Goal: Book appointment/travel/reservation

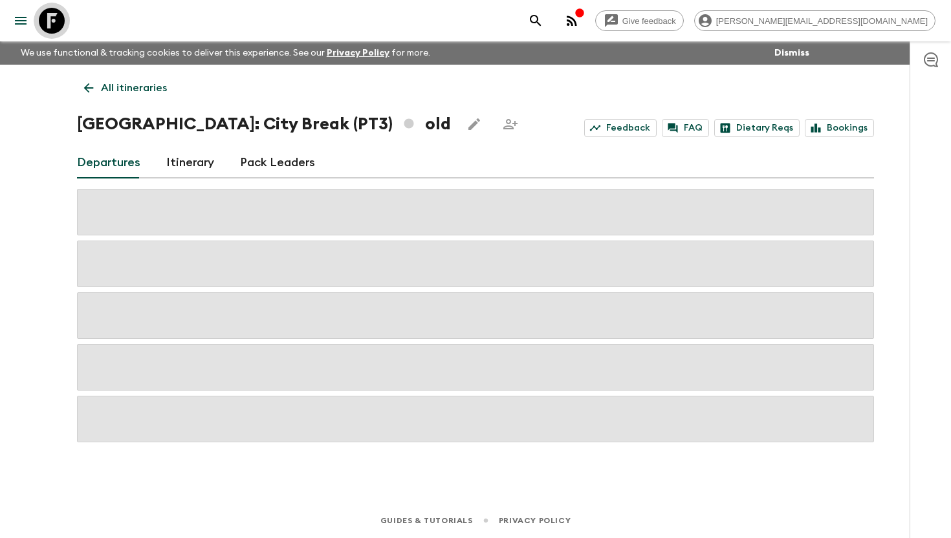
click at [61, 21] on icon at bounding box center [52, 21] width 26 height 26
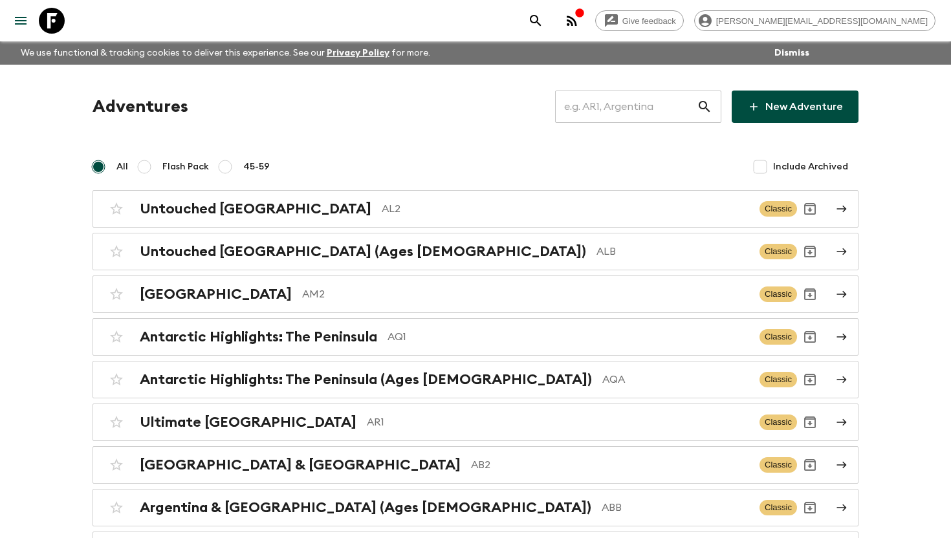
click at [634, 103] on input "text" at bounding box center [626, 107] width 142 height 36
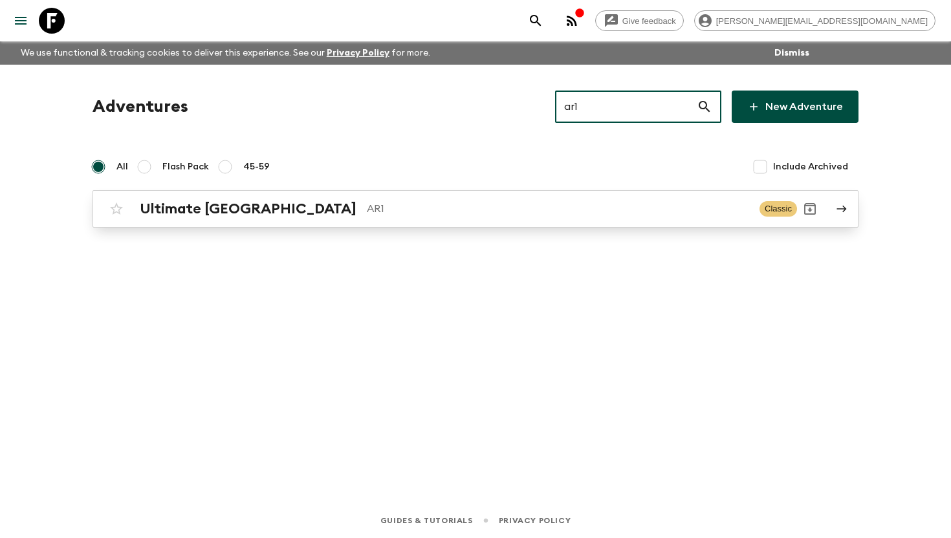
type input "ar1"
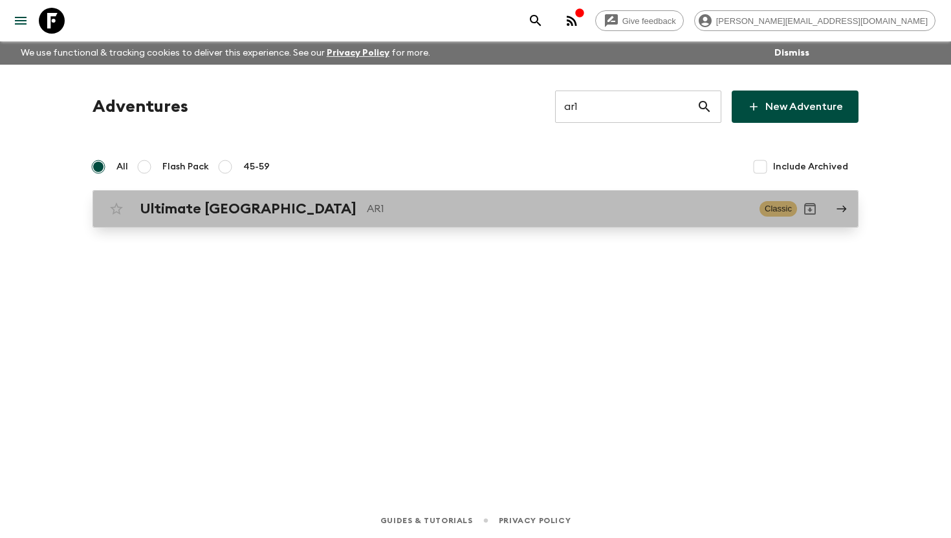
click at [367, 208] on p "AR1" at bounding box center [558, 209] width 382 height 16
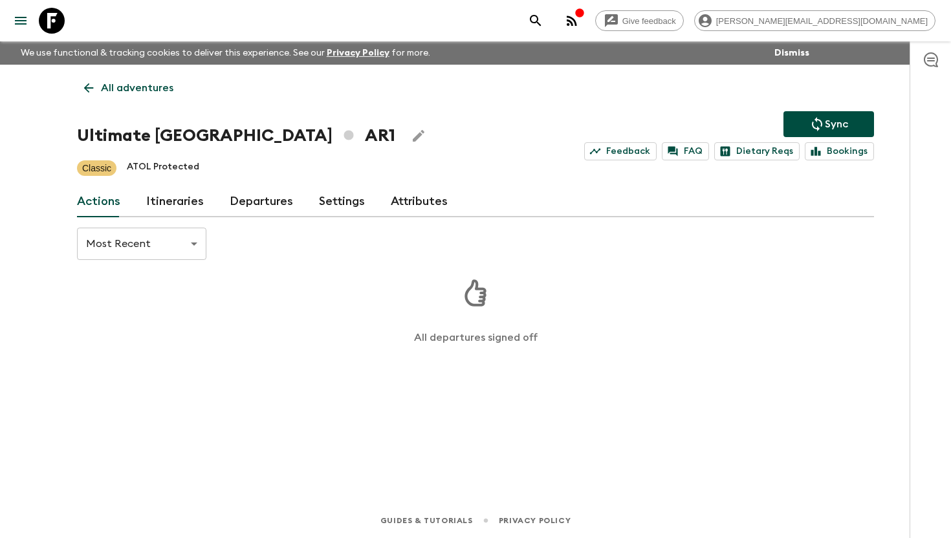
click at [179, 208] on link "Itineraries" at bounding box center [175, 201] width 58 height 31
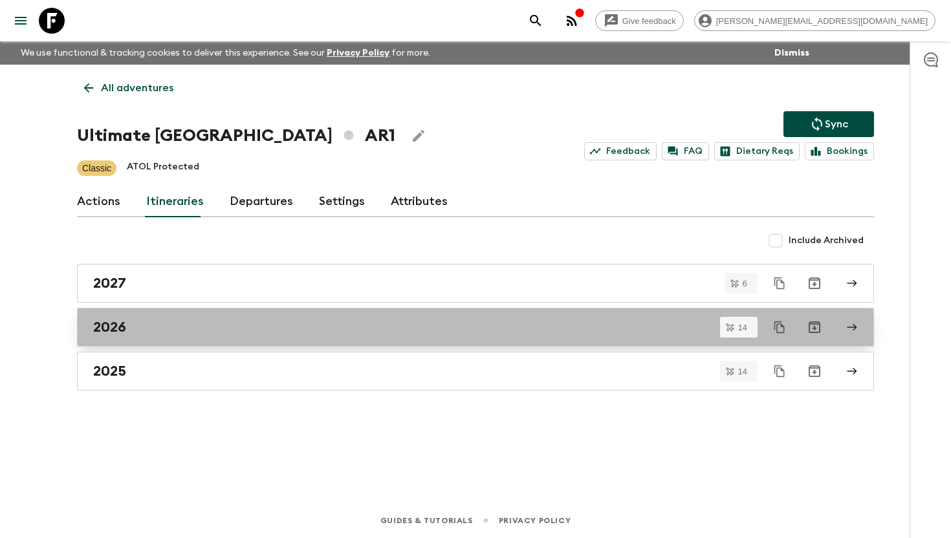
click at [138, 323] on div "2026" at bounding box center [463, 327] width 740 height 17
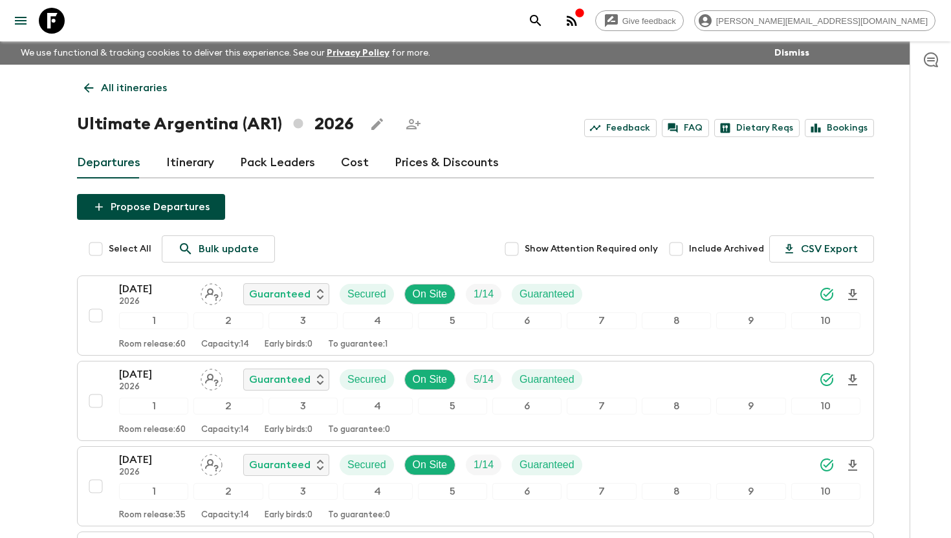
click at [916, 167] on div at bounding box center [929, 289] width 41 height 497
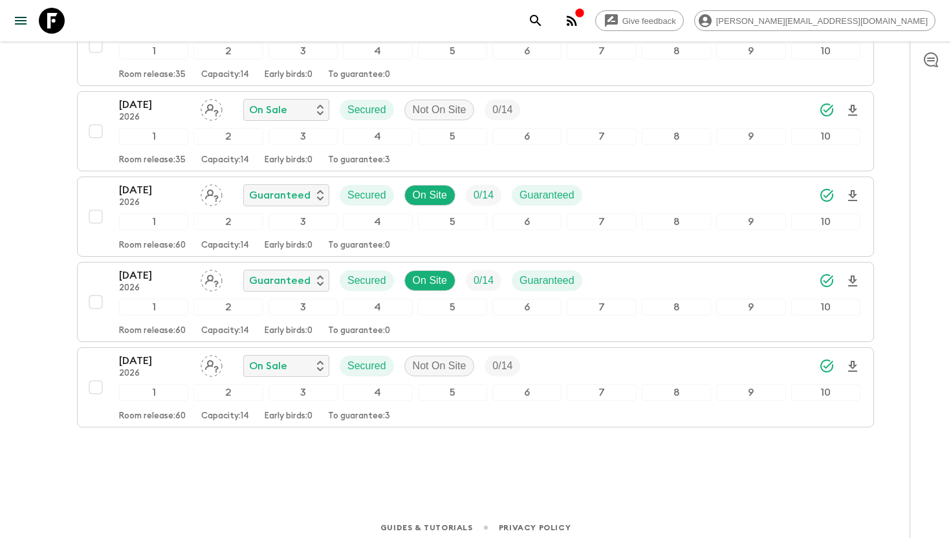
scroll to position [1045, 0]
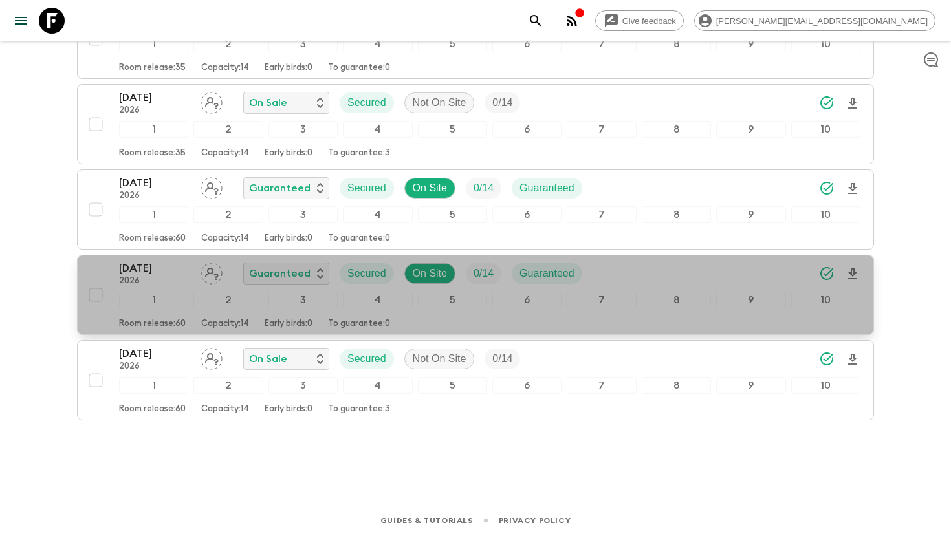
click at [156, 269] on p "[DATE]" at bounding box center [154, 269] width 71 height 16
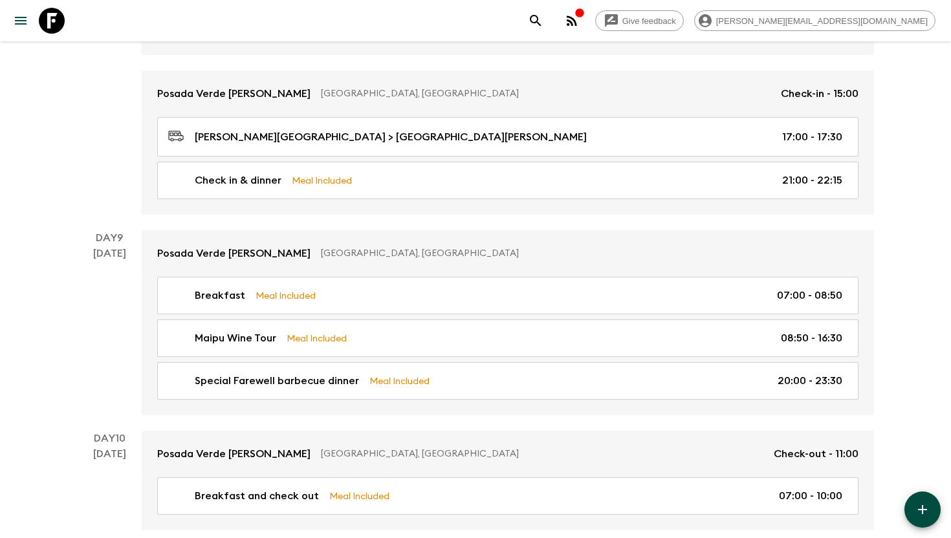
scroll to position [2662, 0]
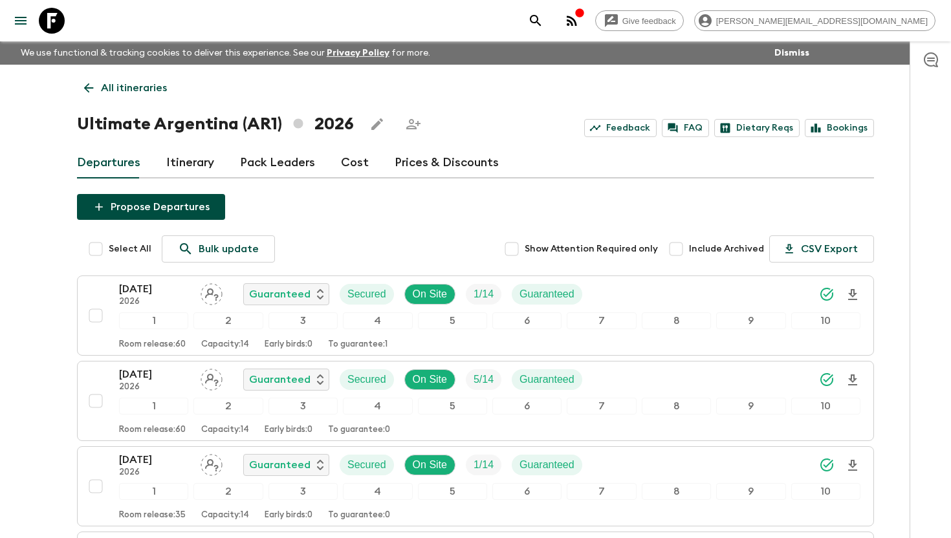
click at [52, 23] on icon at bounding box center [52, 21] width 26 height 26
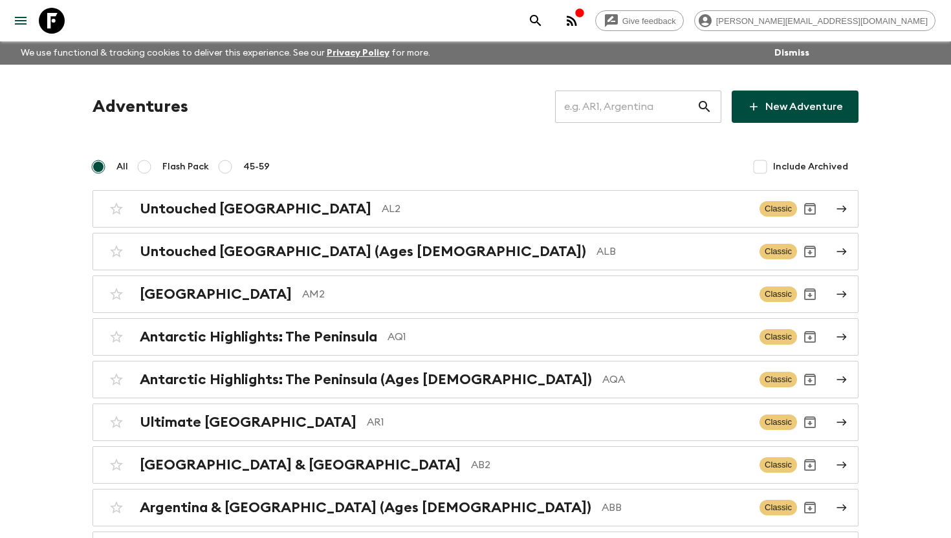
click at [604, 103] on input "text" at bounding box center [626, 107] width 142 height 36
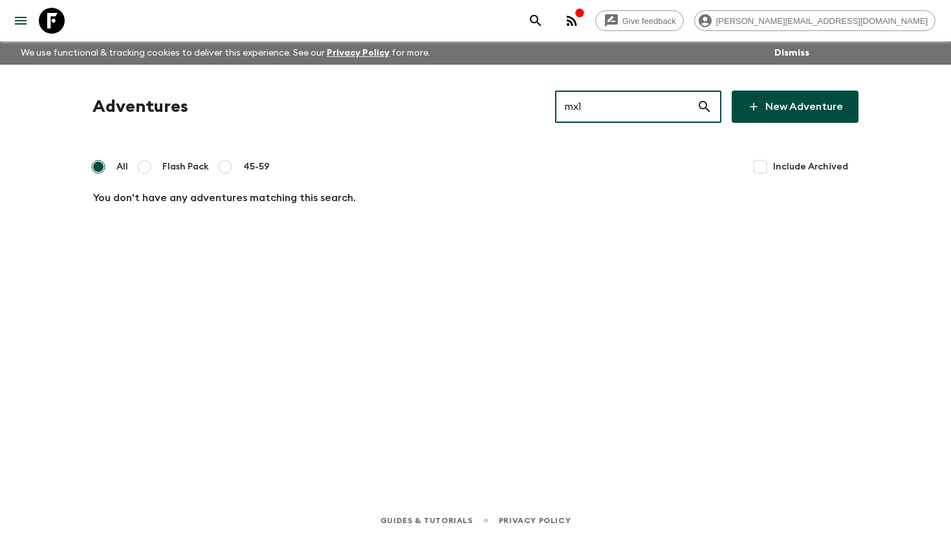
type input "mx1"
